Goal: Task Accomplishment & Management: Use online tool/utility

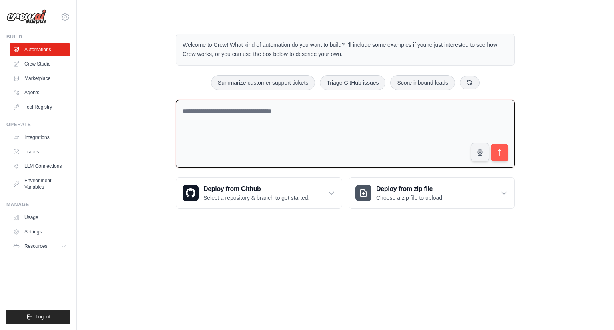
click at [371, 103] on textarea at bounding box center [345, 134] width 339 height 68
paste textarea "**********"
click at [284, 111] on textarea "**********" at bounding box center [345, 134] width 339 height 68
type textarea "**********"
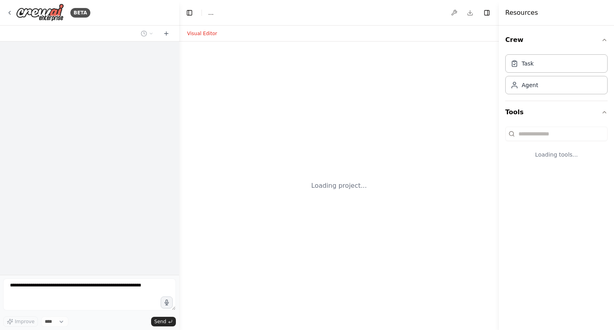
select select "****"
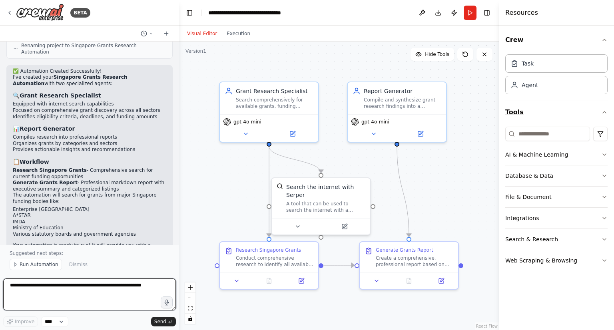
scroll to position [432, 0]
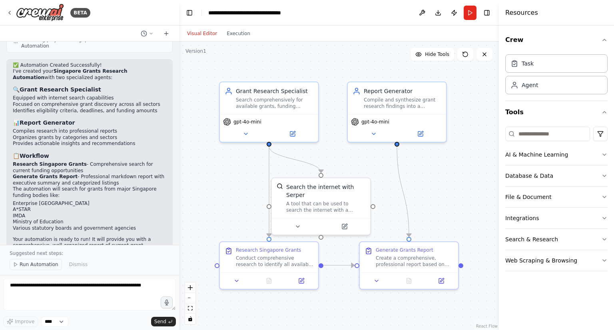
click at [20, 266] on span "Run Automation" at bounding box center [39, 264] width 39 height 6
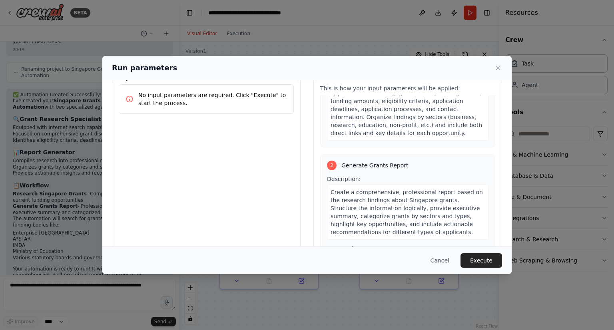
scroll to position [42, 0]
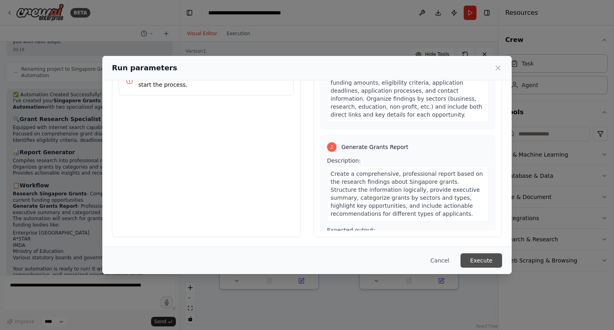
click at [483, 259] on button "Execute" at bounding box center [481, 260] width 42 height 14
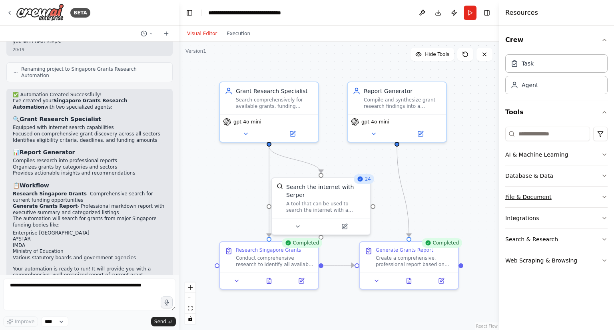
click at [604, 199] on icon "button" at bounding box center [604, 197] width 6 height 6
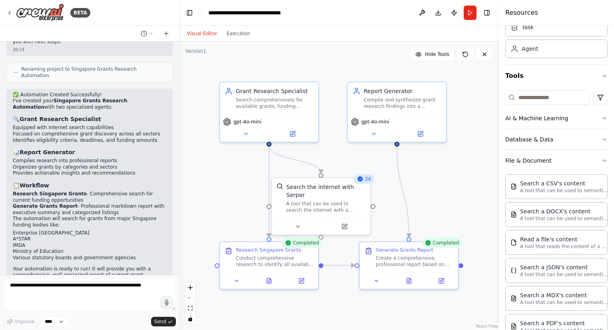
scroll to position [46, 0]
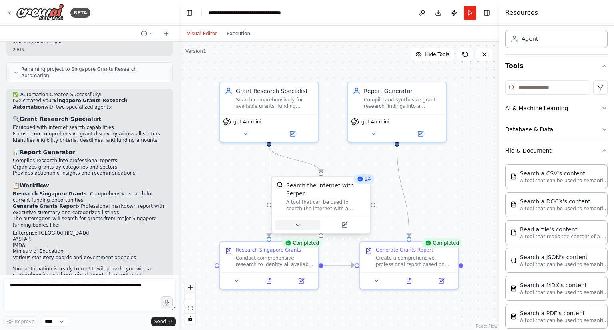
click at [301, 220] on button at bounding box center [297, 225] width 45 height 10
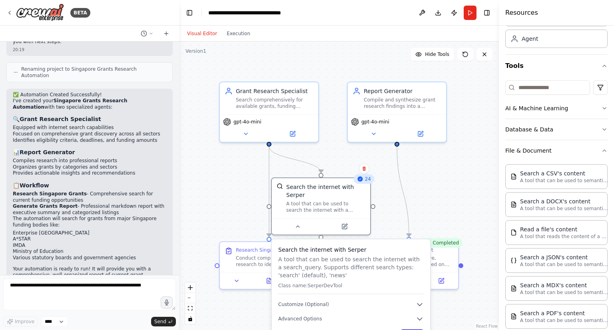
click at [391, 329] on button "Cancel" at bounding box center [382, 334] width 28 height 11
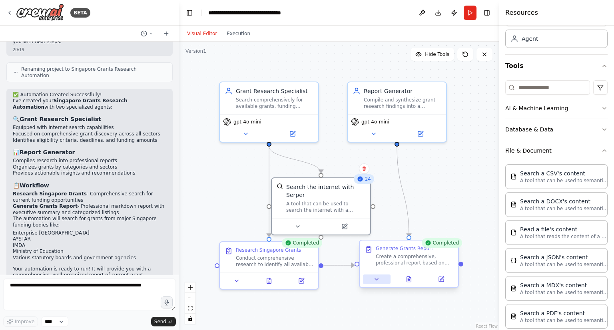
click at [377, 281] on icon at bounding box center [376, 279] width 6 height 6
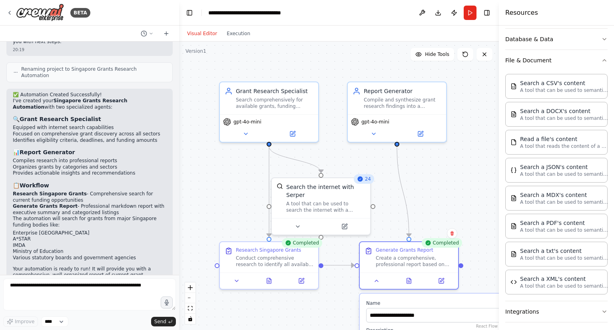
scroll to position [139, 0]
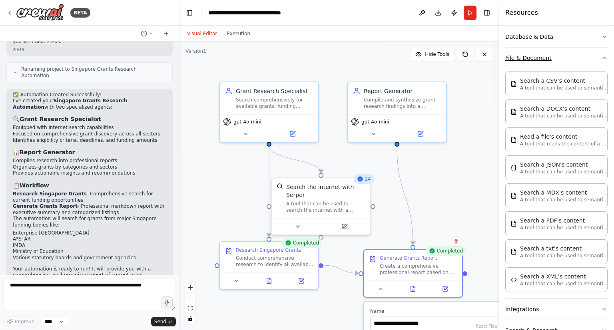
click at [602, 57] on icon "button" at bounding box center [603, 58] width 3 height 2
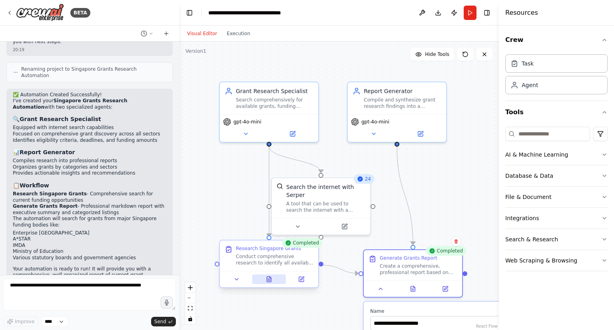
click at [267, 283] on button at bounding box center [269, 279] width 34 height 10
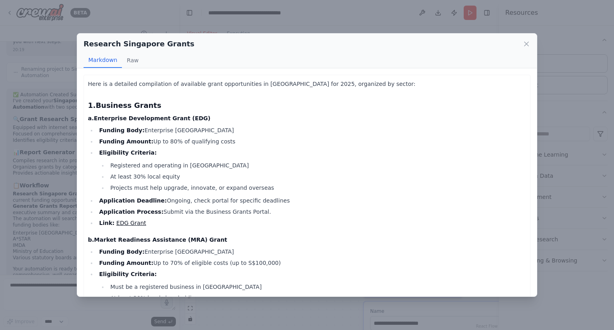
click at [267, 282] on li "Must be a registered business in Singapore" at bounding box center [317, 287] width 418 height 10
click at [526, 42] on icon at bounding box center [526, 44] width 8 height 8
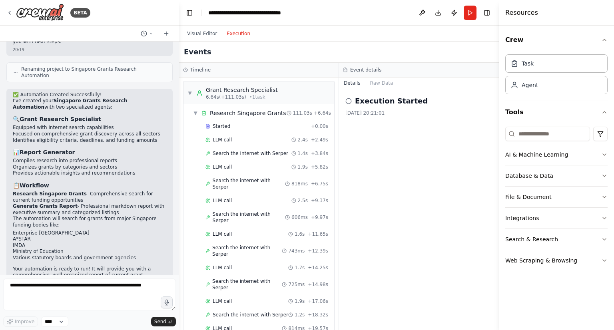
click at [235, 35] on button "Execution" at bounding box center [238, 34] width 33 height 10
click at [195, 113] on span "▼" at bounding box center [195, 113] width 5 height 6
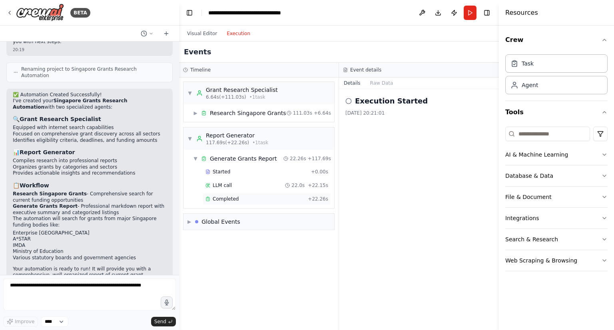
click at [212, 200] on span "Completed" at bounding box center [225, 199] width 26 height 6
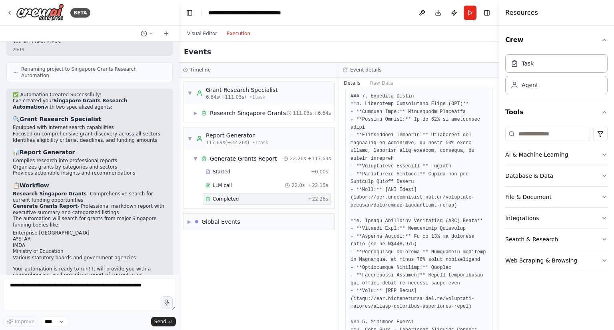
scroll to position [282, 0]
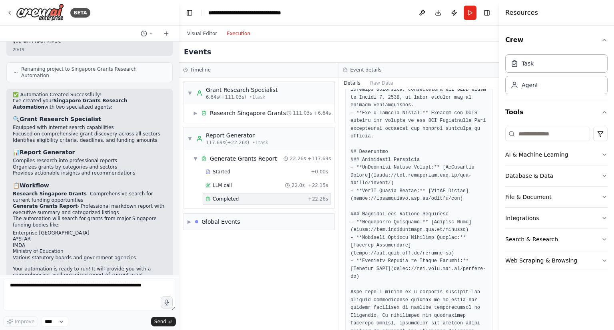
scroll to position [1285, 0]
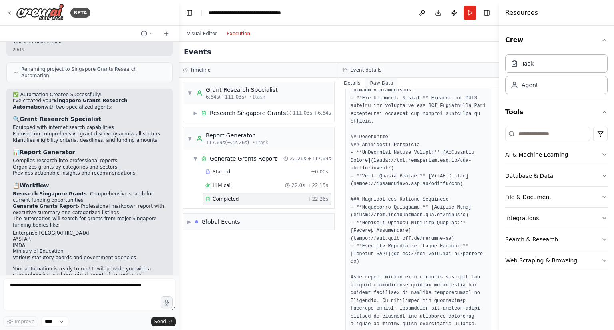
click at [373, 82] on button "Raw Data" at bounding box center [381, 82] width 33 height 11
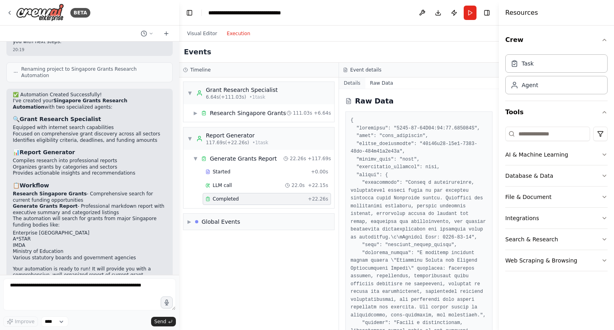
click at [356, 82] on button "Details" at bounding box center [352, 82] width 26 height 11
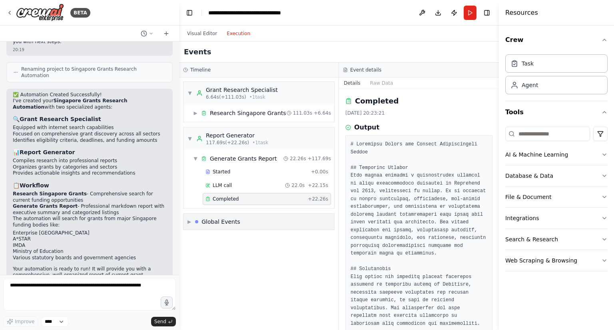
click at [190, 222] on span "▶" at bounding box center [189, 221] width 4 height 6
click at [190, 222] on span "▼" at bounding box center [189, 221] width 4 height 6
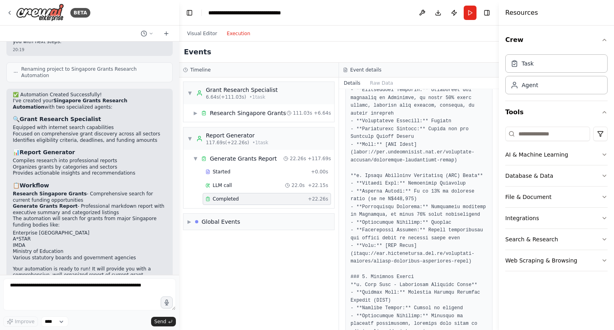
scroll to position [0, 0]
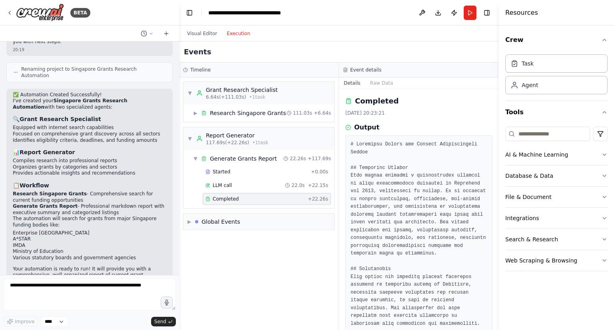
drag, startPoint x: 379, startPoint y: 156, endPoint x: 260, endPoint y: 200, distance: 126.5
click at [260, 200] on div "Completed" at bounding box center [254, 199] width 99 height 6
drag, startPoint x: 395, startPoint y: 170, endPoint x: 418, endPoint y: 195, distance: 34.2
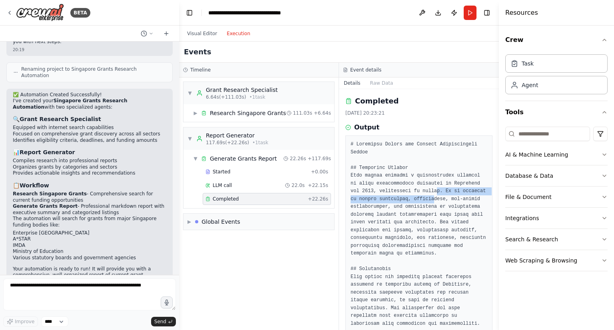
drag, startPoint x: 395, startPoint y: 184, endPoint x: 351, endPoint y: 143, distance: 60.5
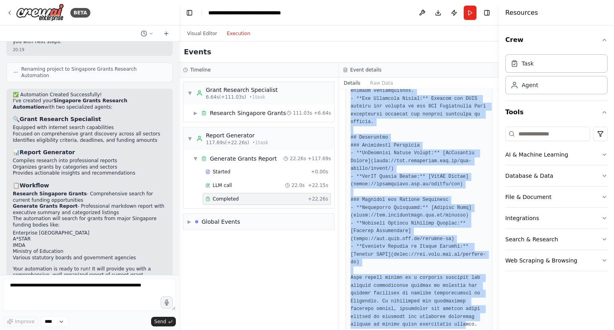
scroll to position [1285, 0]
drag, startPoint x: 350, startPoint y: 141, endPoint x: 441, endPoint y: 305, distance: 187.4
copy pre "# Singapore Grants and Funding Opportunities Report ## Executive Summary This r…"
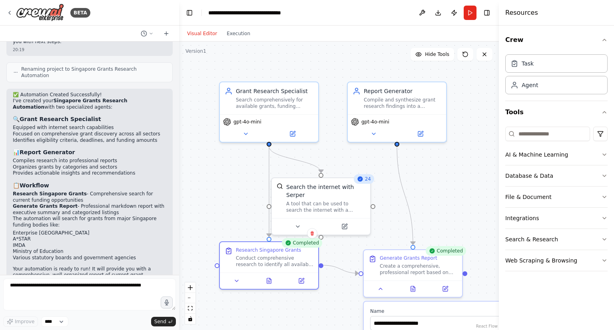
click at [206, 34] on button "Visual Editor" at bounding box center [202, 34] width 40 height 10
click at [270, 281] on icon at bounding box center [269, 278] width 4 height 5
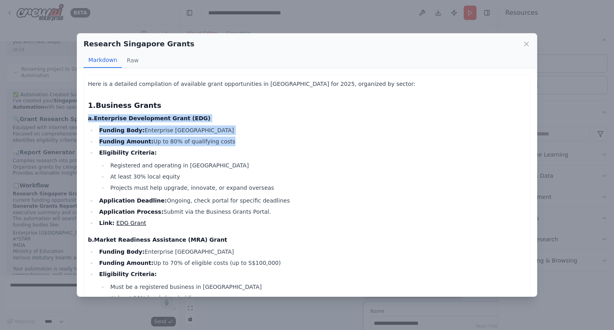
drag, startPoint x: 529, startPoint y: 95, endPoint x: 530, endPoint y: 151, distance: 55.5
click at [530, 151] on div "Here is a detailed compilation of available grant opportunities in Singapore fo…" at bounding box center [306, 182] width 459 height 228
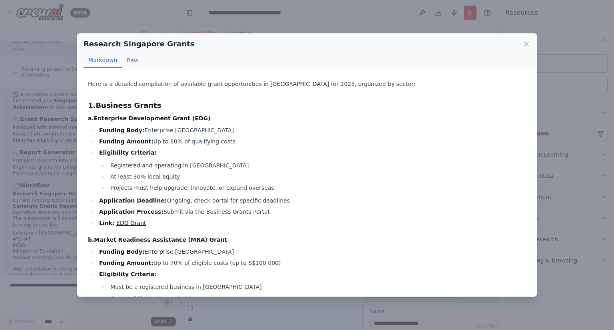
click at [316, 128] on li "Funding Body: Enterprise Singapore" at bounding box center [311, 130] width 429 height 10
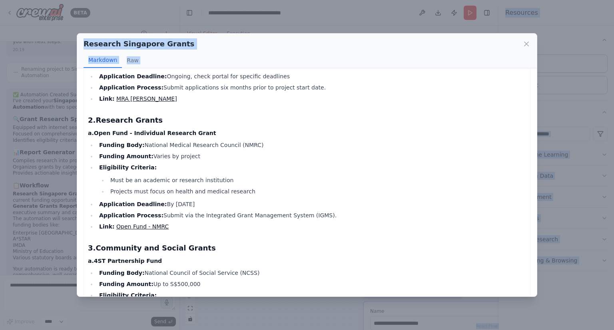
scroll to position [762, 0]
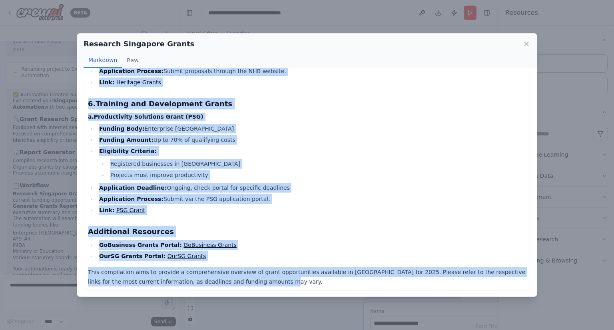
drag, startPoint x: 86, startPoint y: 81, endPoint x: 288, endPoint y: 327, distance: 317.5
click at [288, 327] on div "Research Singapore Grants Markdown Raw Here is a detailed compilation of availa…" at bounding box center [307, 165] width 614 height 330
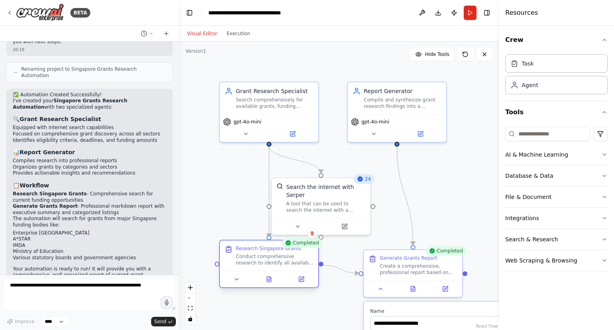
click at [269, 285] on div at bounding box center [269, 279] width 98 height 16
click at [269, 282] on button at bounding box center [269, 279] width 34 height 10
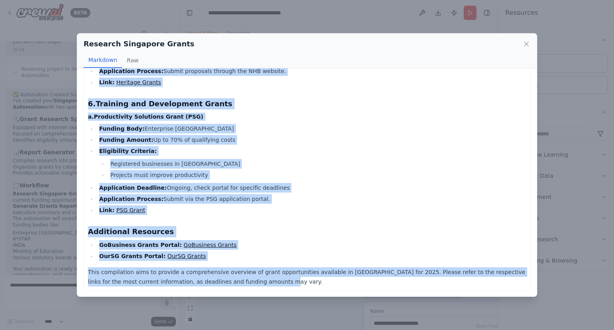
drag, startPoint x: 88, startPoint y: 83, endPoint x: 254, endPoint y: 280, distance: 258.0
copy div "Here is a detailed compilation of available grant opportunities in Singapore fo…"
click at [527, 42] on icon at bounding box center [526, 44] width 8 height 8
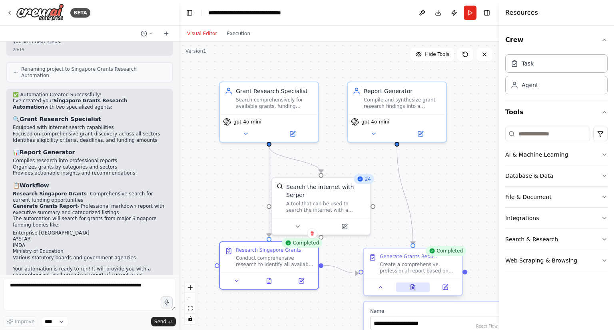
click at [416, 285] on button at bounding box center [413, 287] width 34 height 10
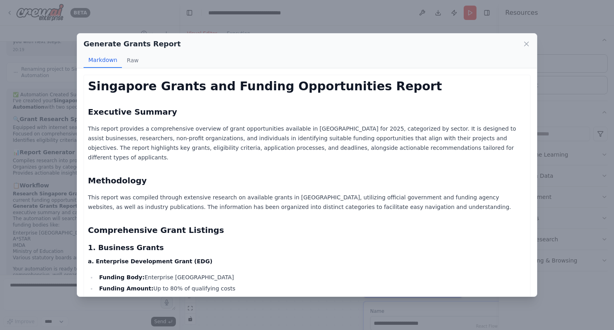
click at [88, 86] on h1 "Singapore Grants and Funding Opportunities Report" at bounding box center [307, 86] width 438 height 14
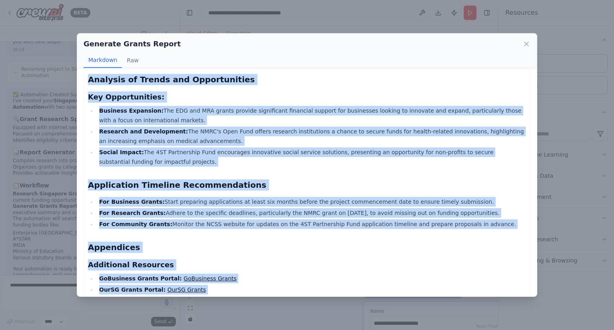
scroll to position [981, 0]
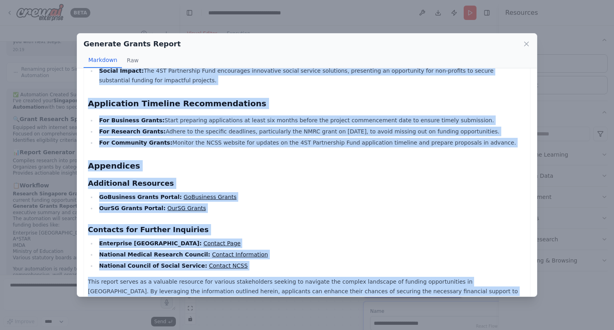
drag, startPoint x: 88, startPoint y: 86, endPoint x: 470, endPoint y: 282, distance: 429.3
copy div "Singapore Grants and Funding Opportunities Report Executive Summary This report…"
click at [470, 282] on p "This report serves as a valuable resource for various stakeholders seeking to n…" at bounding box center [307, 291] width 438 height 29
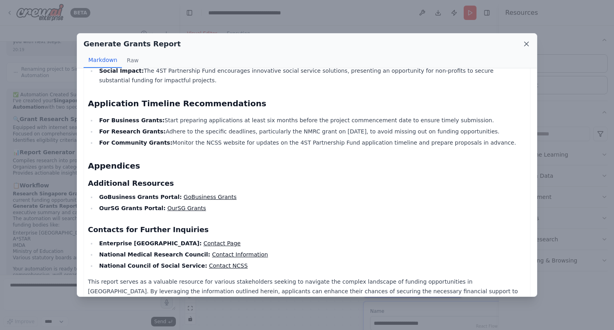
click at [526, 41] on icon at bounding box center [526, 44] width 8 height 8
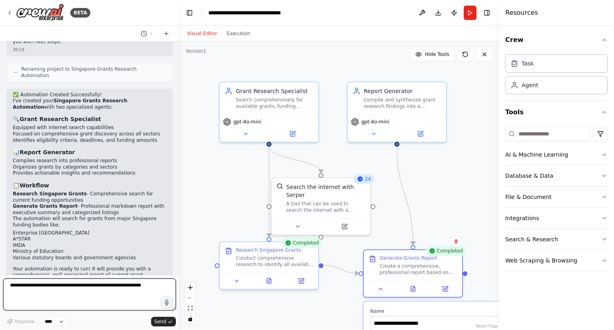
click at [81, 288] on textarea at bounding box center [89, 294] width 173 height 32
paste textarea "**********"
type textarea "**********"
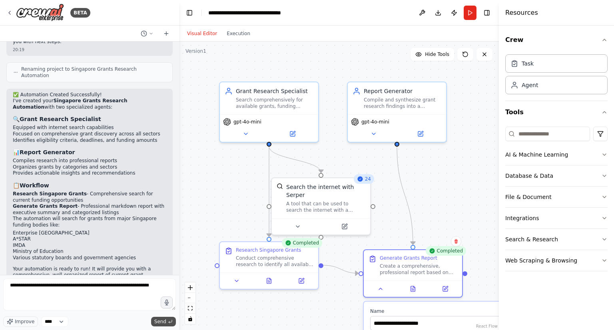
click at [157, 323] on span "Send" at bounding box center [160, 321] width 12 height 6
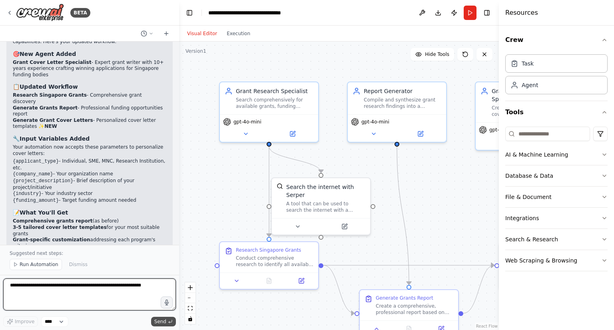
scroll to position [952, 0]
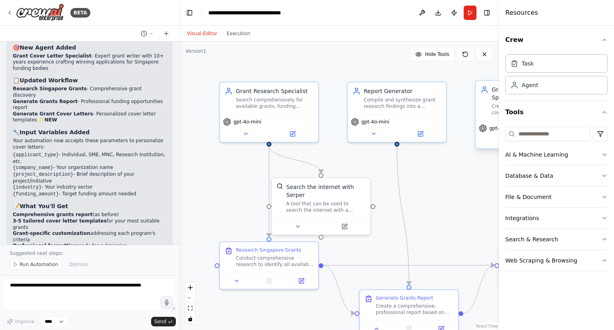
click at [484, 98] on div "Grant Cover Letter Specialist Create compelling, personalized cover letters for…" at bounding box center [524, 100] width 89 height 30
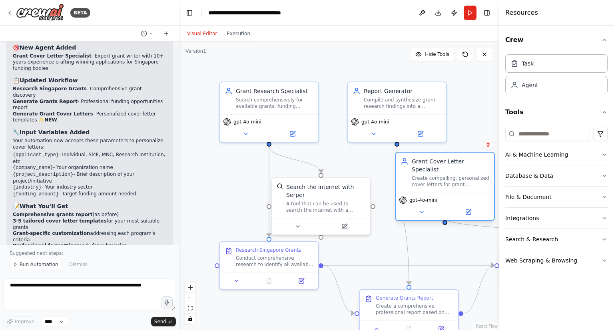
drag, startPoint x: 484, startPoint y: 98, endPoint x: 401, endPoint y: 166, distance: 106.9
click at [401, 166] on div "Grant Cover Letter Specialist Create compelling, personalized cover letters for…" at bounding box center [444, 172] width 89 height 30
click at [420, 209] on icon at bounding box center [421, 212] width 6 height 6
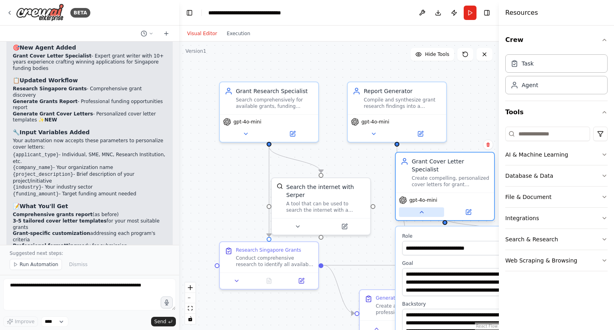
click at [423, 209] on icon at bounding box center [421, 212] width 6 height 6
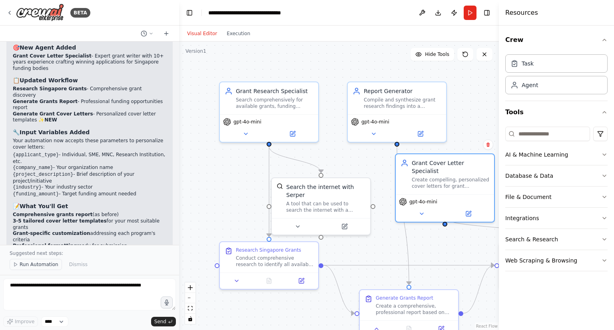
click at [46, 263] on span "Run Automation" at bounding box center [39, 264] width 39 height 6
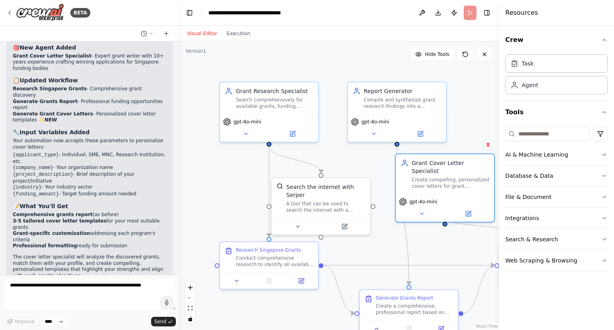
scroll to position [922, 0]
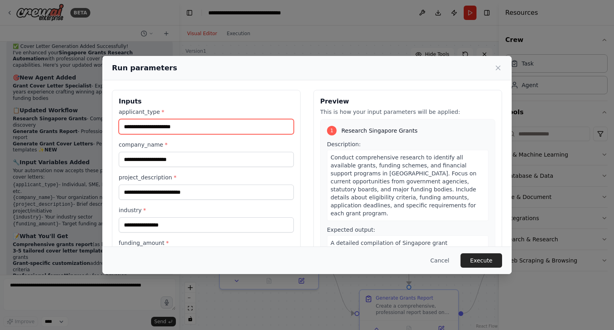
click at [187, 129] on input "applicant_type *" at bounding box center [206, 126] width 175 height 15
type input "**********"
drag, startPoint x: 193, startPoint y: 128, endPoint x: 120, endPoint y: 119, distance: 72.9
click at [120, 119] on input "**********" at bounding box center [206, 126] width 175 height 15
click at [388, 211] on div "Conduct comprehensive research to identify all available grants, funding scheme…" at bounding box center [407, 185] width 161 height 71
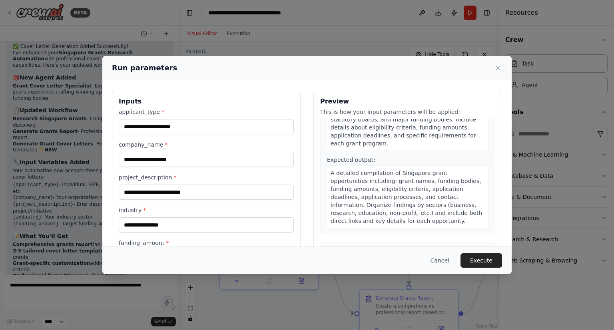
scroll to position [0, 0]
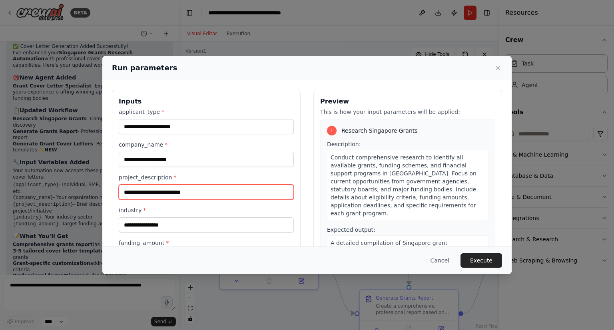
click at [206, 191] on input "project_description *" at bounding box center [206, 192] width 175 height 15
type input "*****"
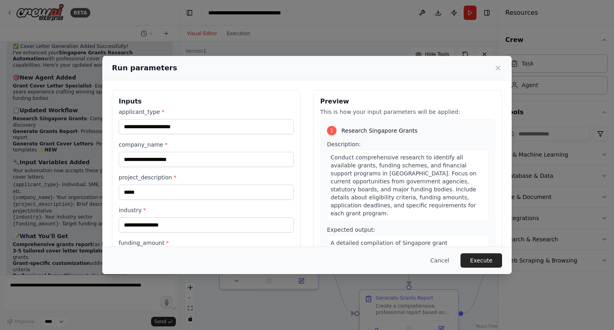
click at [302, 82] on div "Inputs applicant_type * company_name * project_description * ***** industry * f…" at bounding box center [306, 184] width 409 height 208
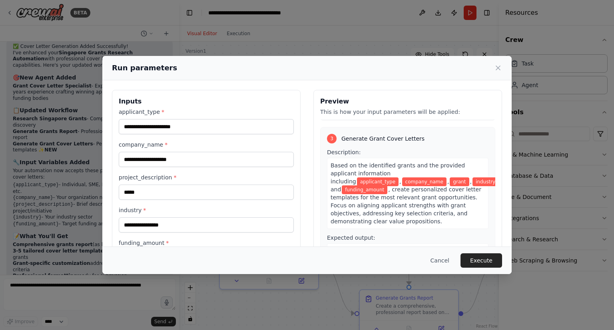
scroll to position [372, 0]
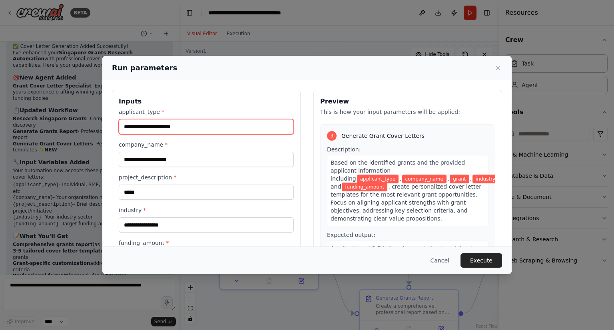
click at [171, 127] on input "applicant_type *" at bounding box center [206, 126] width 175 height 15
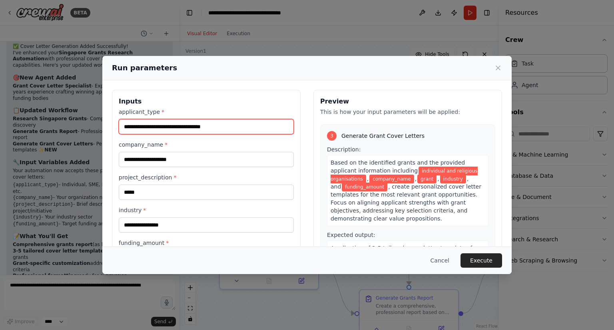
type input "**********"
click at [445, 257] on button "Cancel" at bounding box center [440, 260] width 32 height 14
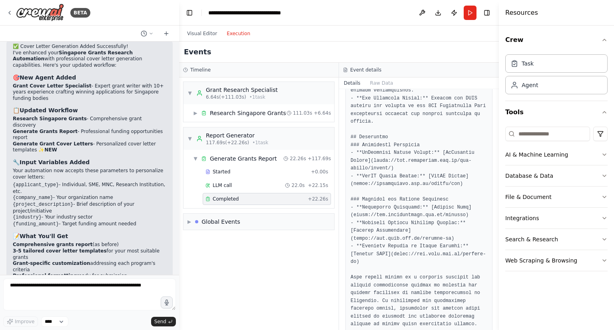
click at [241, 34] on button "Execution" at bounding box center [238, 34] width 33 height 10
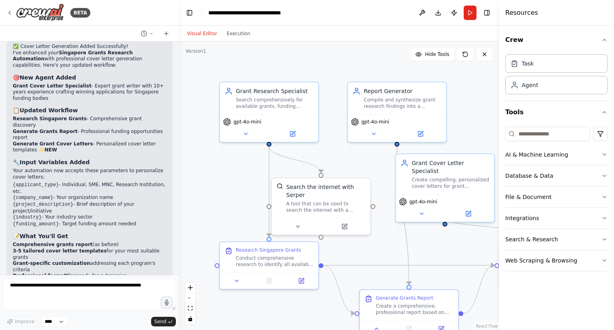
click at [201, 34] on button "Visual Editor" at bounding box center [202, 34] width 40 height 10
click at [470, 209] on icon at bounding box center [469, 211] width 4 height 4
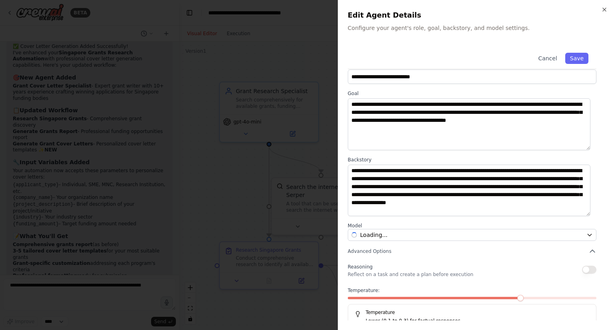
scroll to position [31, 0]
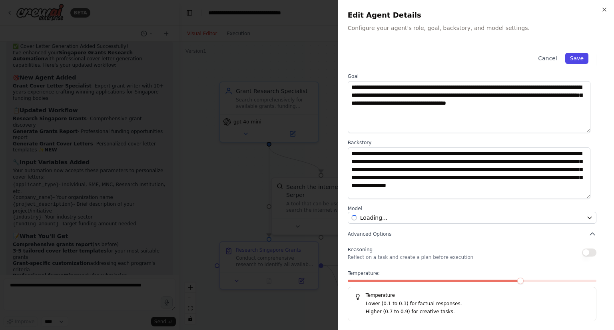
click at [570, 56] on button "Save" at bounding box center [576, 58] width 23 height 11
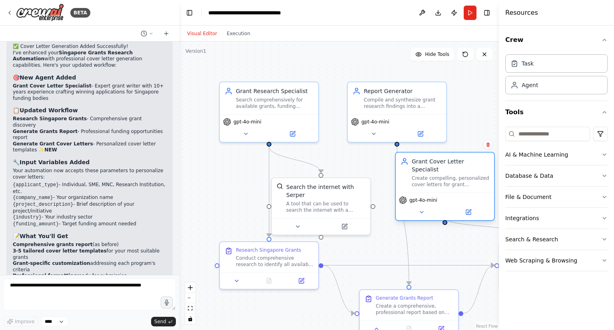
click at [417, 209] on div "gpt-4o-mini" at bounding box center [444, 207] width 98 height 28
click at [421, 209] on icon at bounding box center [421, 212] width 6 height 6
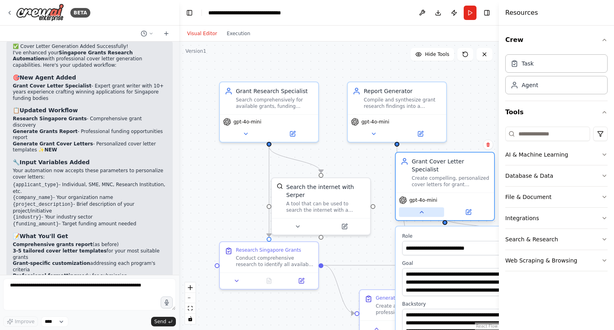
click at [423, 209] on icon at bounding box center [421, 212] width 6 height 6
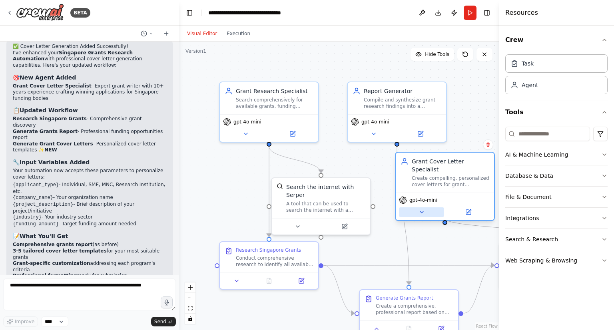
click at [423, 209] on icon at bounding box center [421, 212] width 6 height 6
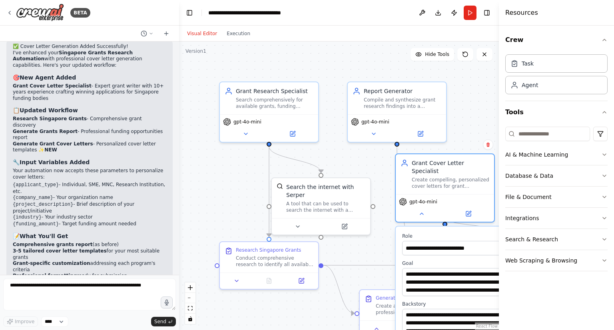
click at [467, 233] on label "Role" at bounding box center [474, 236] width 145 height 6
click at [469, 268] on textarea "**********" at bounding box center [475, 282] width 146 height 28
click at [470, 210] on icon at bounding box center [468, 212] width 5 height 5
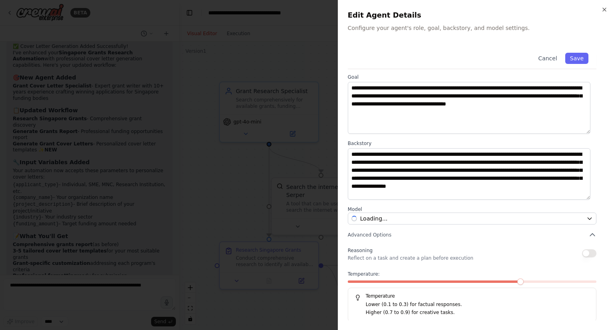
scroll to position [31, 0]
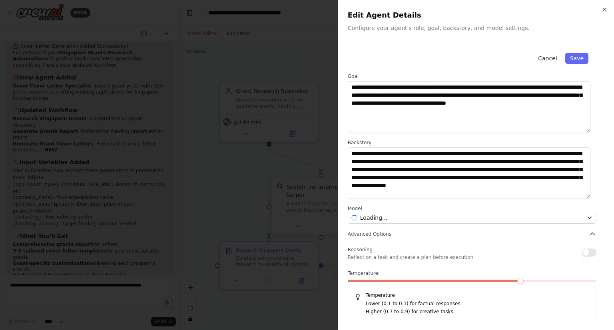
click at [546, 59] on button "Cancel" at bounding box center [547, 58] width 28 height 11
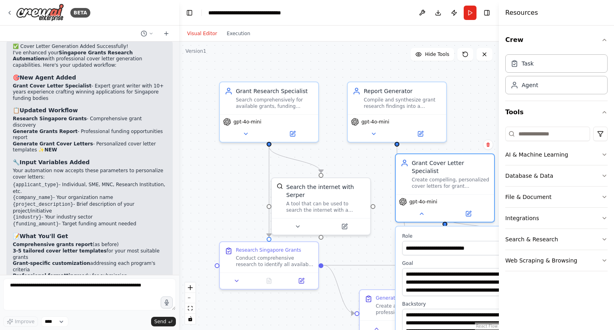
click at [406, 233] on label "Role" at bounding box center [474, 236] width 145 height 6
click at [444, 220] on div at bounding box center [444, 222] width 5 height 5
click at [466, 207] on button at bounding box center [467, 212] width 45 height 10
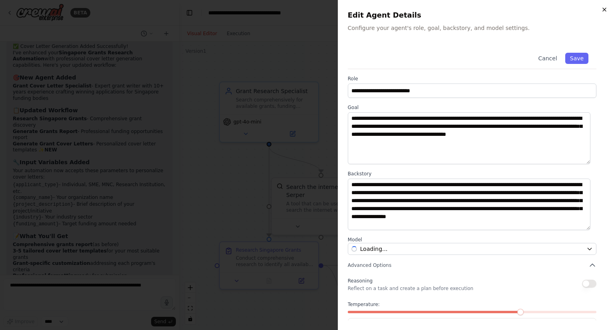
click at [602, 9] on icon "button" at bounding box center [604, 9] width 6 height 6
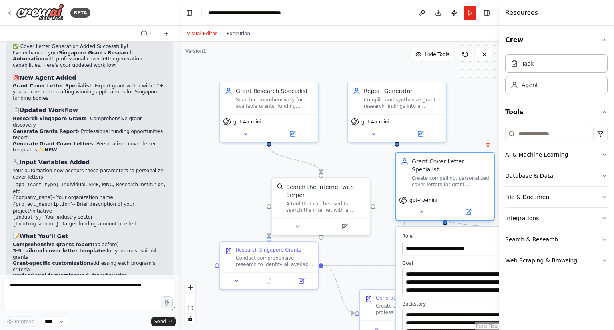
scroll to position [922, 0]
click at [417, 208] on button at bounding box center [421, 212] width 45 height 10
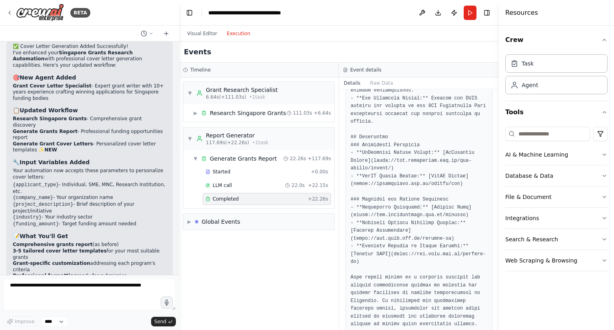
click at [233, 34] on button "Execution" at bounding box center [238, 34] width 33 height 10
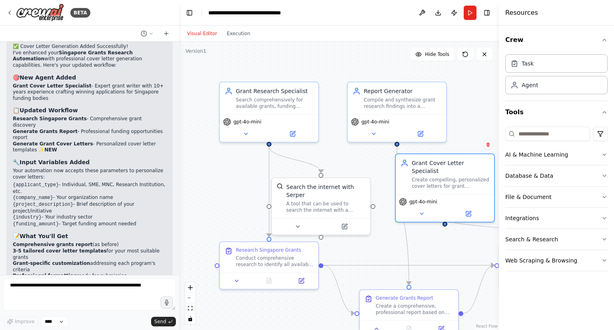
click at [206, 34] on button "Visual Editor" at bounding box center [202, 34] width 40 height 10
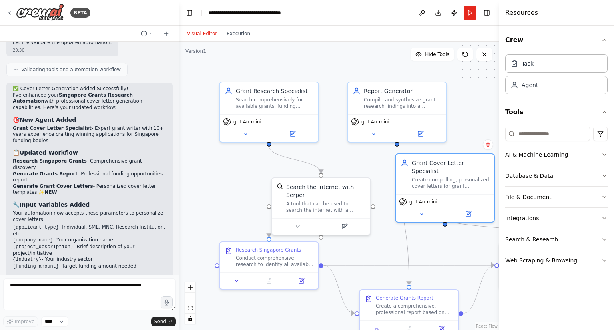
scroll to position [863, 0]
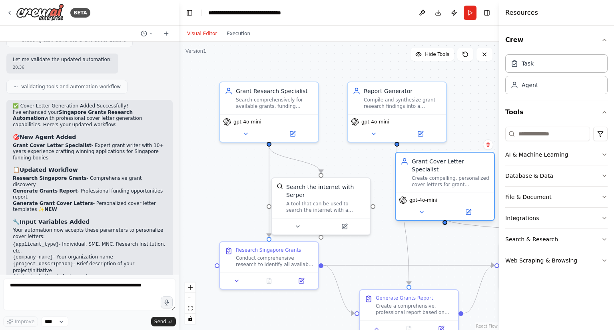
click at [426, 165] on div "Grant Cover Letter Specialist Create compelling, personalized cover letters for…" at bounding box center [449, 172] width 77 height 30
click at [426, 207] on button at bounding box center [421, 212] width 45 height 10
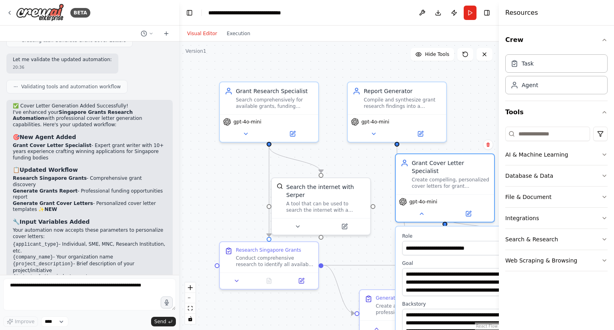
drag, startPoint x: 496, startPoint y: 175, endPoint x: 489, endPoint y: 282, distance: 108.1
click at [489, 282] on div "BETA create an automation to search for grants in Singapore and generate a deta…" at bounding box center [307, 165] width 614 height 330
click at [487, 309] on textarea "**********" at bounding box center [475, 323] width 146 height 28
click at [470, 210] on icon at bounding box center [468, 212] width 5 height 5
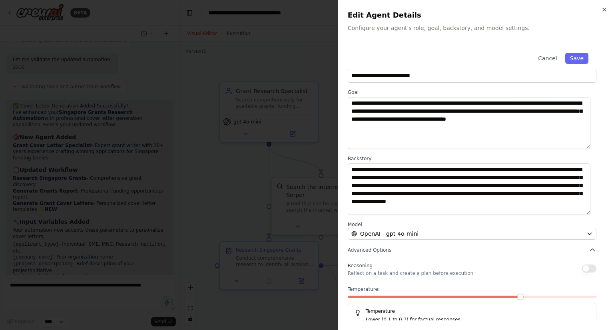
scroll to position [31, 0]
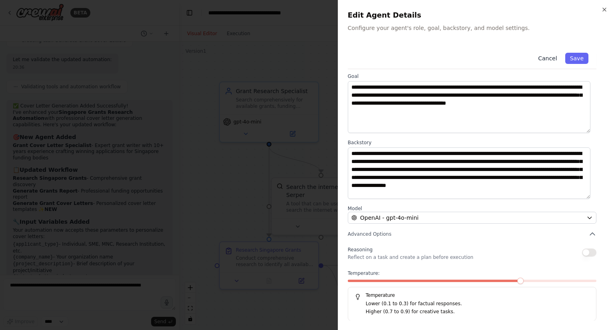
click at [550, 58] on button "Cancel" at bounding box center [547, 58] width 28 height 11
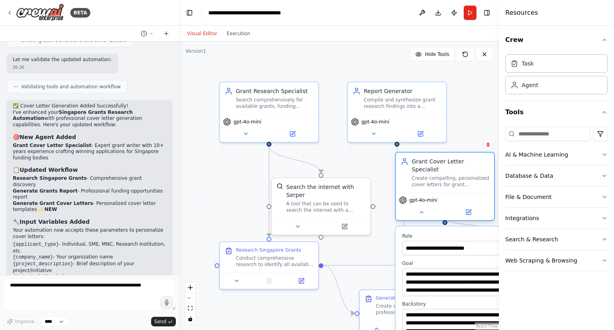
click at [413, 197] on span "gpt-4o-mini" at bounding box center [423, 200] width 28 height 6
click at [405, 196] on icon at bounding box center [403, 200] width 8 height 8
click at [470, 208] on button at bounding box center [467, 212] width 45 height 10
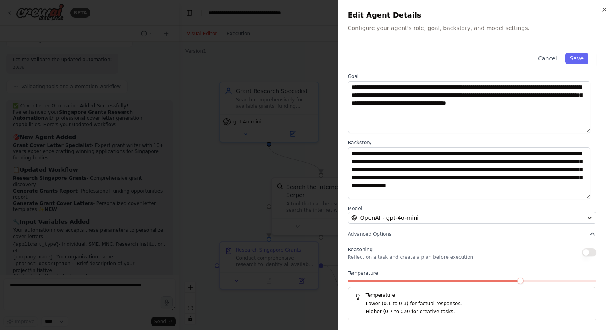
scroll to position [0, 0]
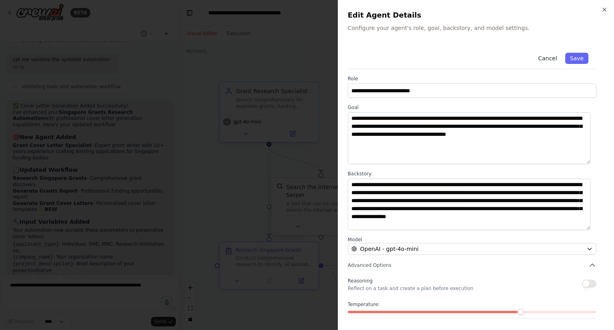
click at [546, 59] on button "Cancel" at bounding box center [547, 58] width 28 height 11
